Goal: Task Accomplishment & Management: Use online tool/utility

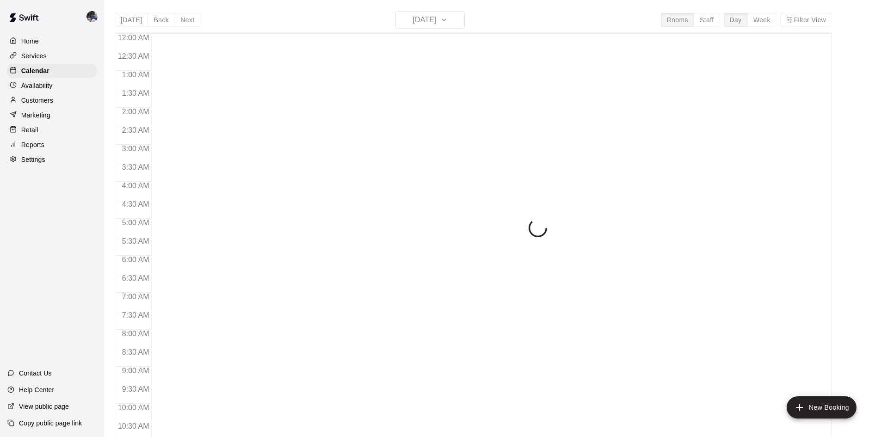
scroll to position [409, 0]
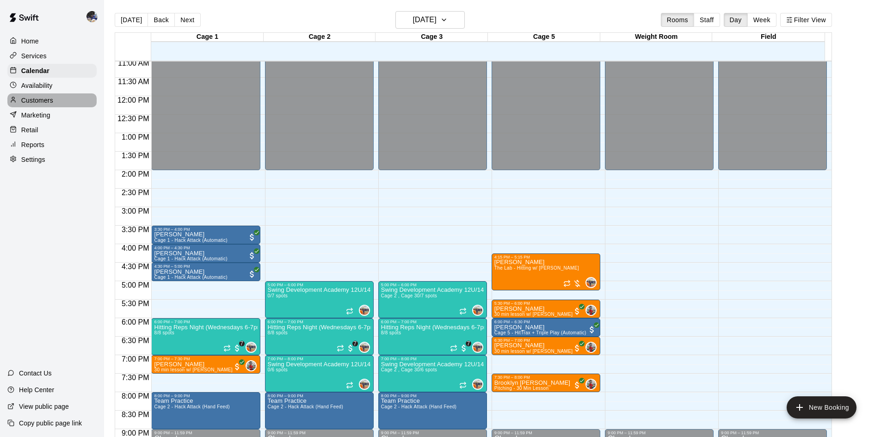
click at [48, 102] on p "Customers" at bounding box center [37, 100] width 32 height 9
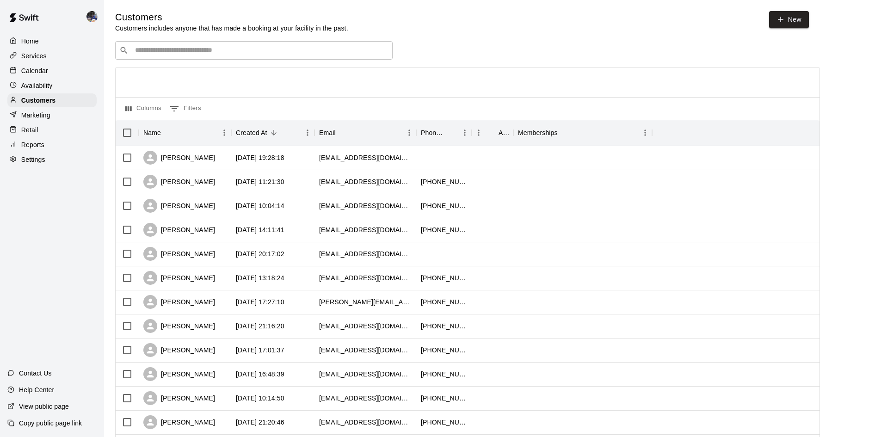
click at [203, 46] on div "​ ​" at bounding box center [253, 50] width 277 height 18
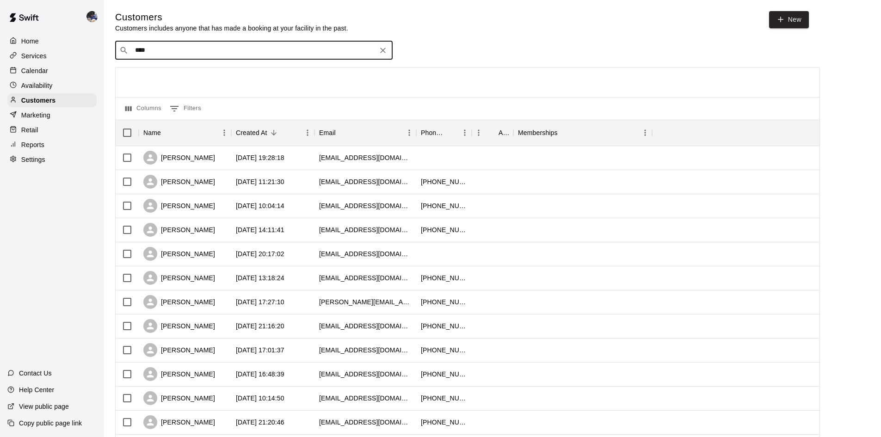
type input "*****"
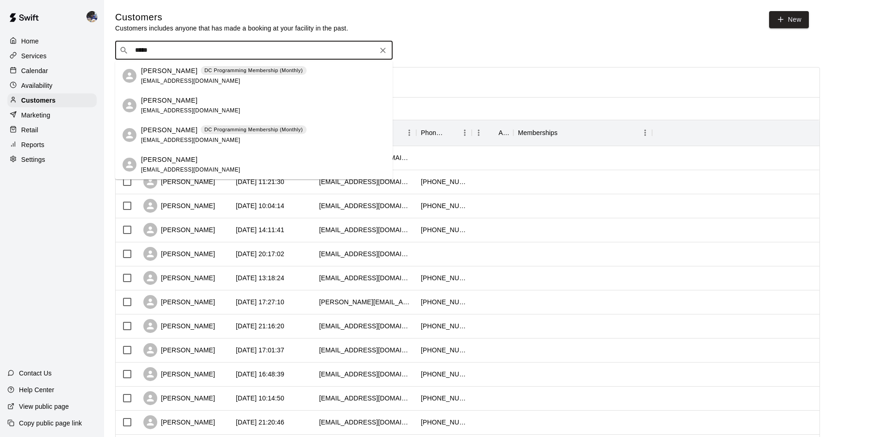
click at [187, 129] on p "[PERSON_NAME]" at bounding box center [169, 130] width 56 height 10
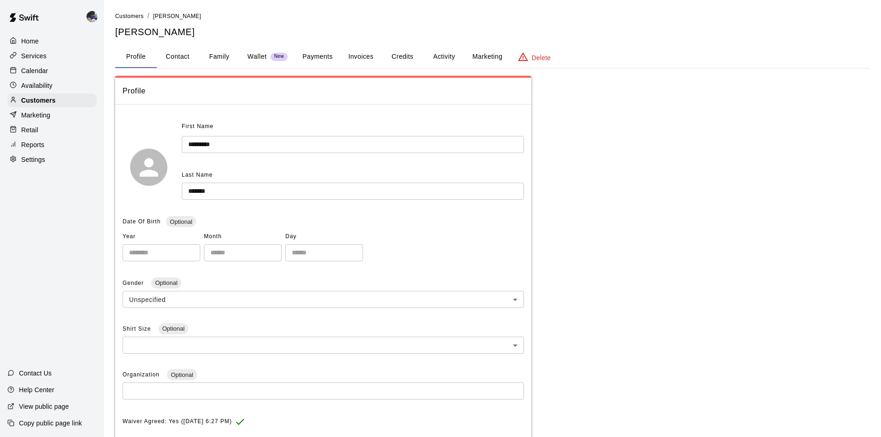
click at [453, 57] on button "Activity" at bounding box center [444, 57] width 42 height 22
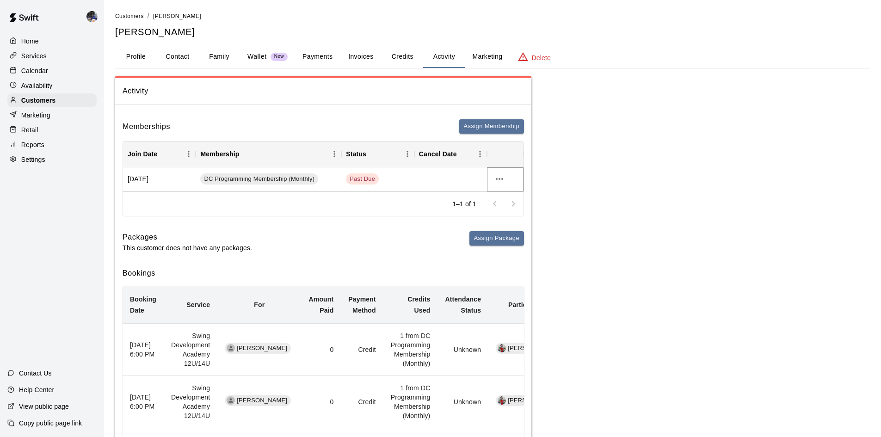
click at [501, 181] on icon "more actions" at bounding box center [499, 178] width 11 height 11
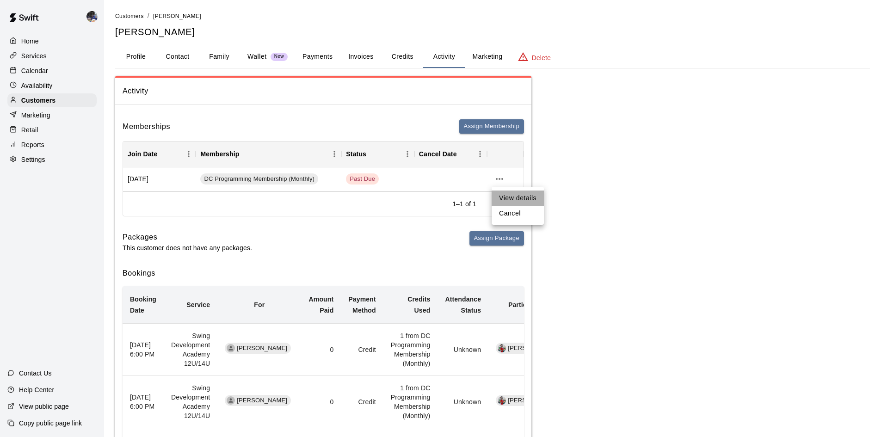
click at [508, 197] on li "View details" at bounding box center [518, 198] width 52 height 15
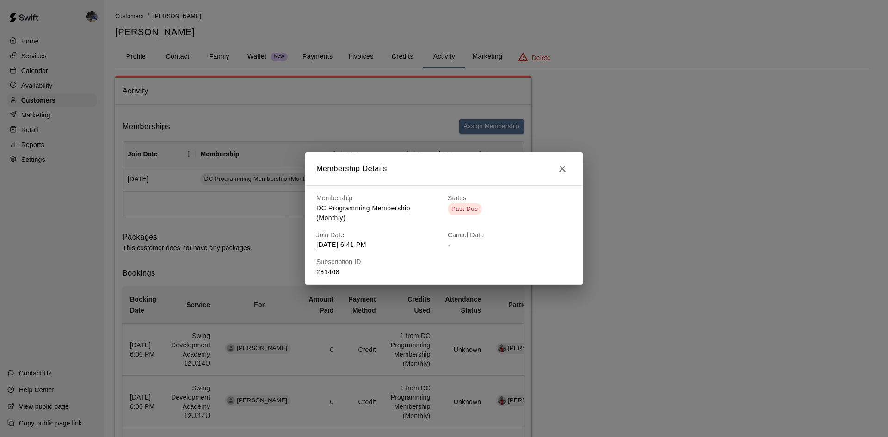
click at [462, 211] on span "Past Due" at bounding box center [465, 208] width 34 height 9
click at [480, 234] on h6 "Cancel Date" at bounding box center [510, 235] width 124 height 10
click at [566, 169] on icon "button" at bounding box center [562, 168] width 11 height 11
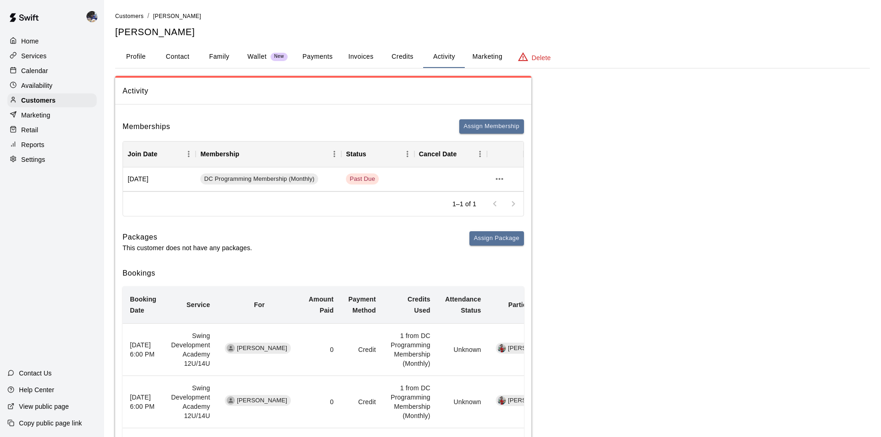
click at [309, 60] on button "Payments" at bounding box center [317, 57] width 45 height 22
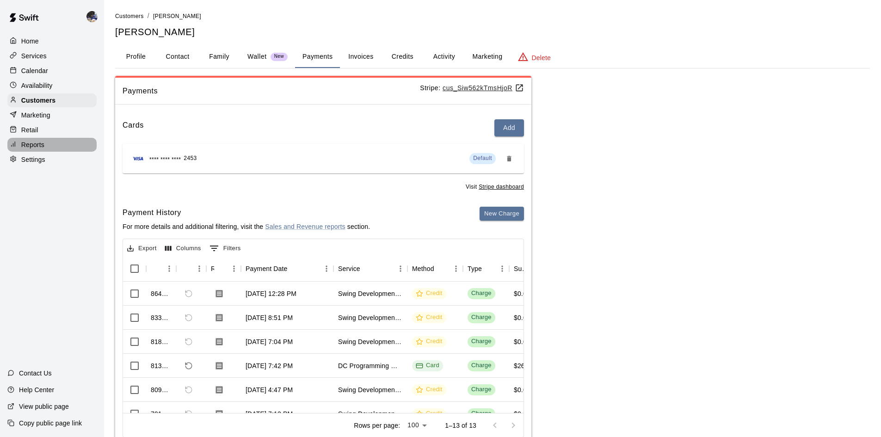
click at [32, 147] on p "Reports" at bounding box center [32, 144] width 23 height 9
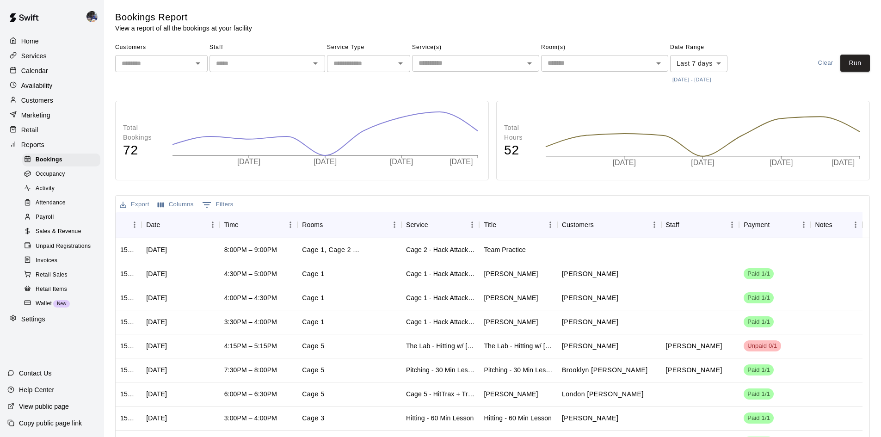
click at [60, 236] on span "Sales & Revenue" at bounding box center [59, 231] width 46 height 9
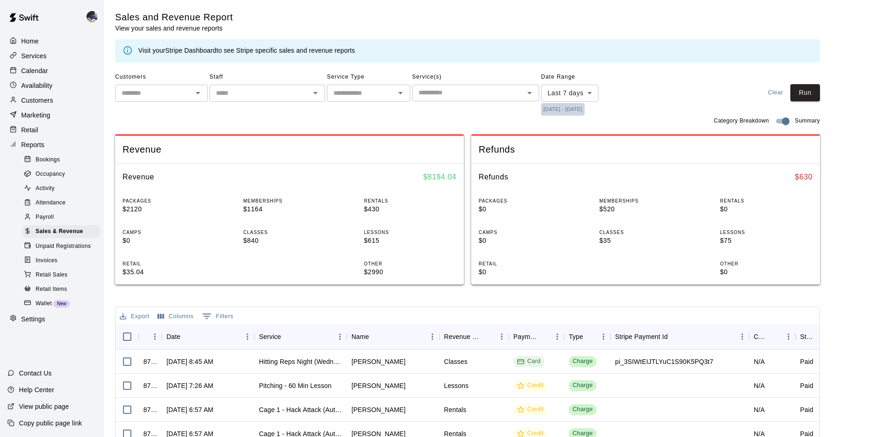
click at [573, 107] on button "[DATE] - [DATE]" at bounding box center [562, 109] width 43 height 12
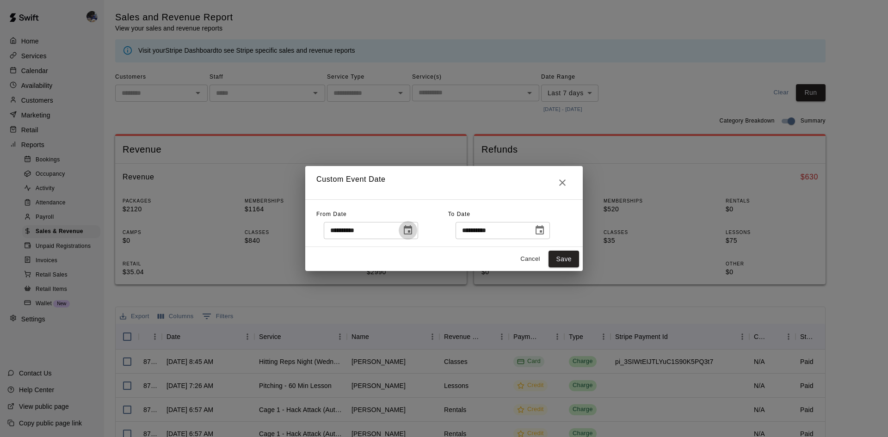
click at [412, 230] on icon "Choose date, selected date is Oct 8, 2025" at bounding box center [408, 229] width 8 height 9
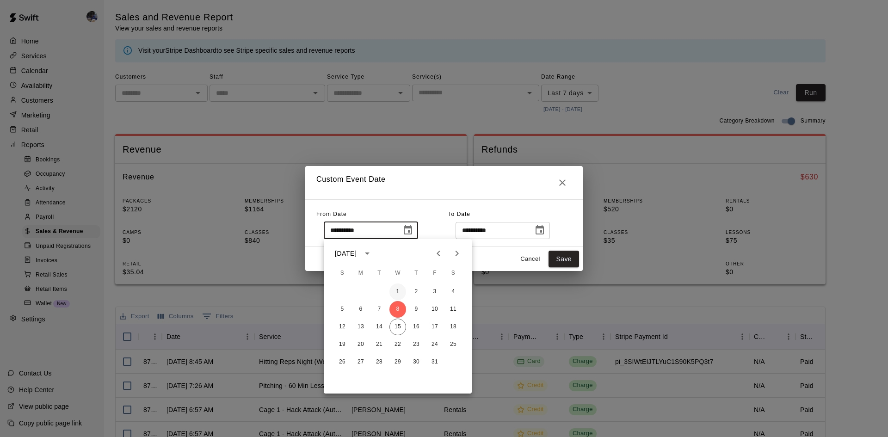
click at [395, 293] on button "1" at bounding box center [397, 291] width 17 height 17
type input "**********"
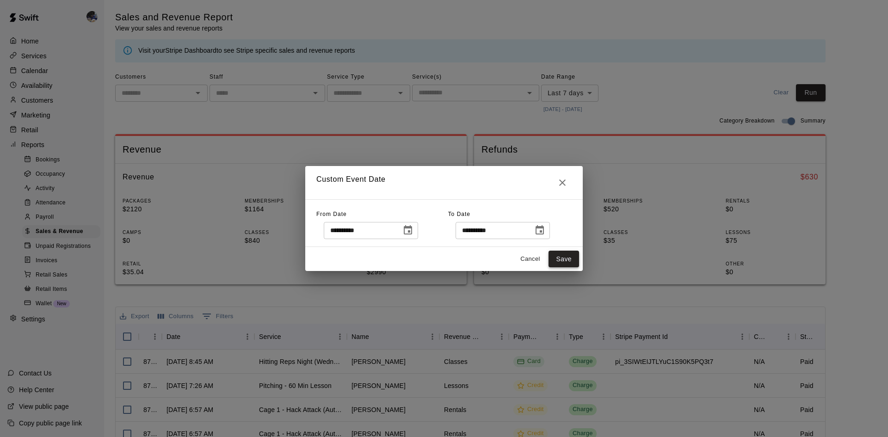
click at [563, 256] on button "Save" at bounding box center [563, 259] width 31 height 17
type input "******"
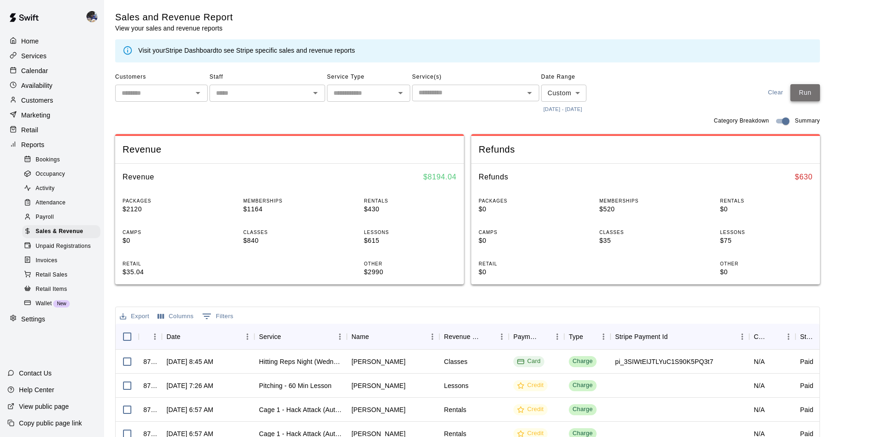
click at [820, 91] on button "Run" at bounding box center [805, 92] width 30 height 17
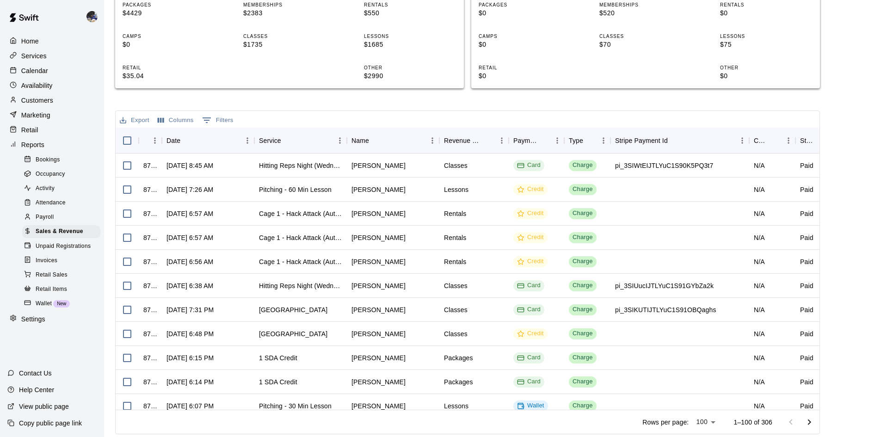
scroll to position [197, 0]
